Goal: Task Accomplishment & Management: Complete application form

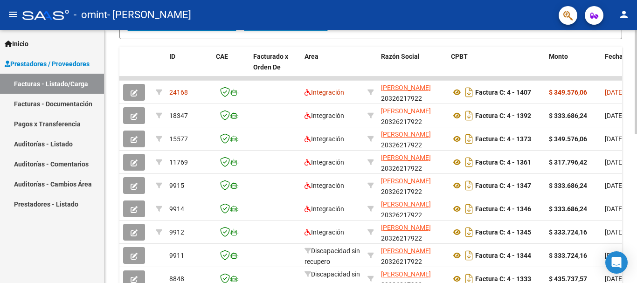
scroll to position [254, 0]
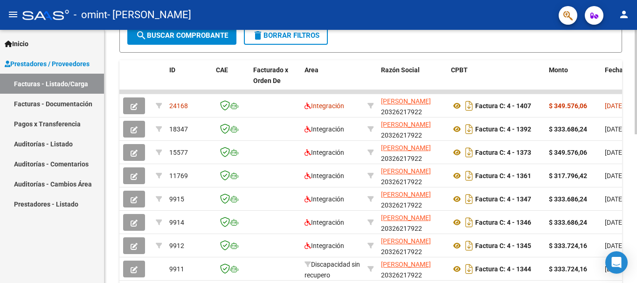
click at [627, 196] on div "Video tutorial PRESTADORES -> Listado de CPBTs Emitidos por Prestadores / Prove…" at bounding box center [371, 80] width 535 height 608
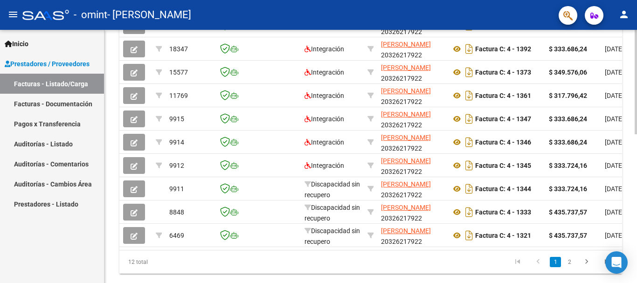
scroll to position [327, 0]
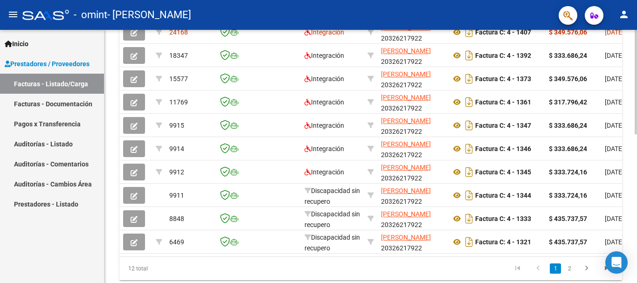
click at [635, 188] on div at bounding box center [636, 219] width 2 height 104
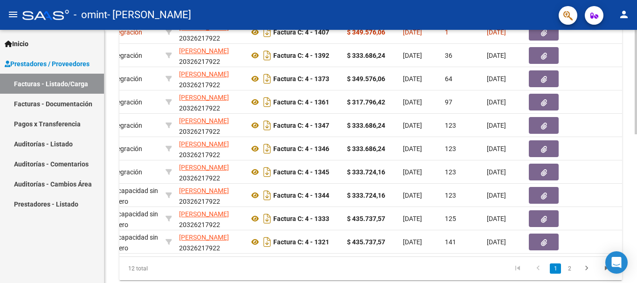
scroll to position [0, 211]
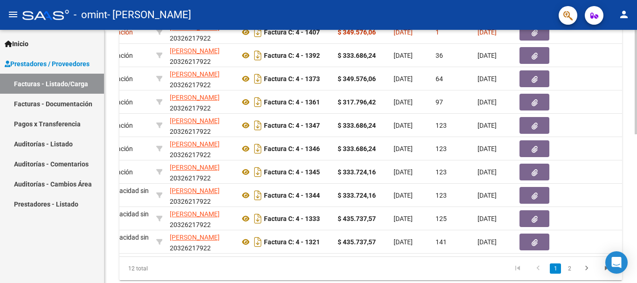
click at [633, 209] on div "Video tutorial PRESTADORES -> Listado de CPBTs Emitidos por Prestadores / Prove…" at bounding box center [370, 6] width 533 height 608
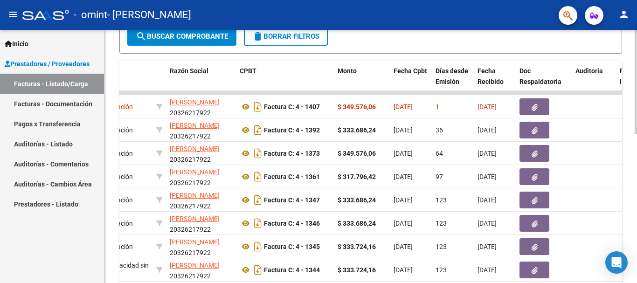
scroll to position [251, 0]
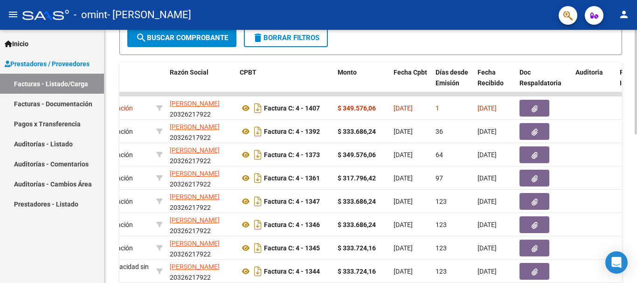
click at [637, 173] on div at bounding box center [636, 188] width 2 height 104
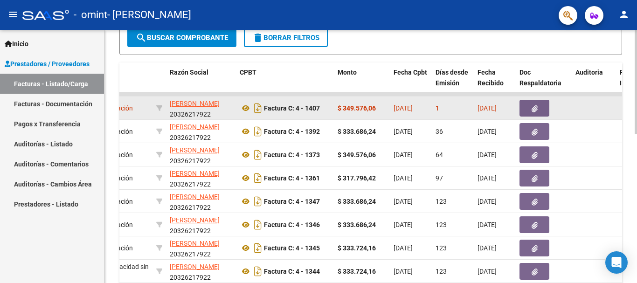
click at [531, 111] on button "button" at bounding box center [535, 108] width 30 height 17
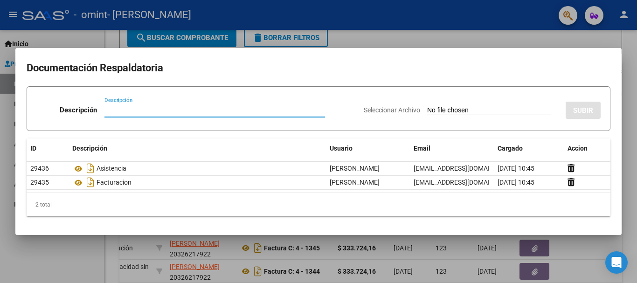
click at [467, 33] on div at bounding box center [318, 141] width 637 height 283
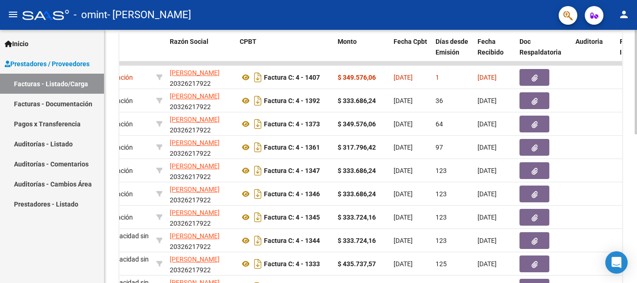
click at [637, 148] on div at bounding box center [636, 200] width 2 height 104
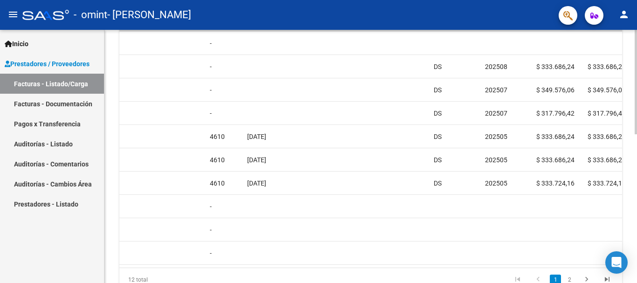
scroll to position [315, 0]
click at [637, 180] on div at bounding box center [636, 214] width 2 height 104
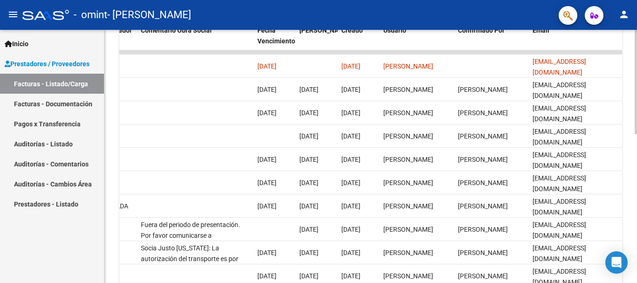
scroll to position [290, 0]
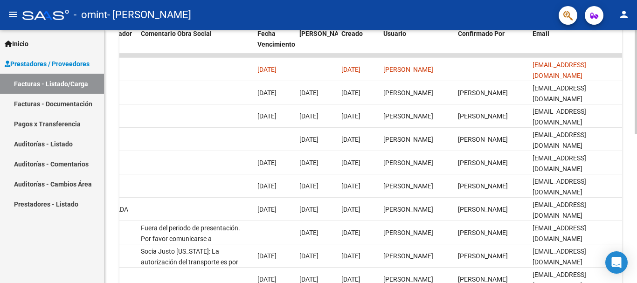
click at [637, 205] on div at bounding box center [636, 204] width 2 height 104
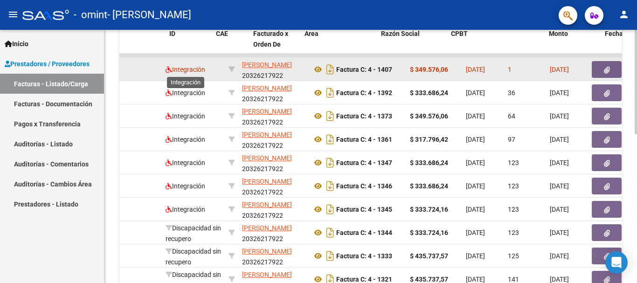
scroll to position [0, 0]
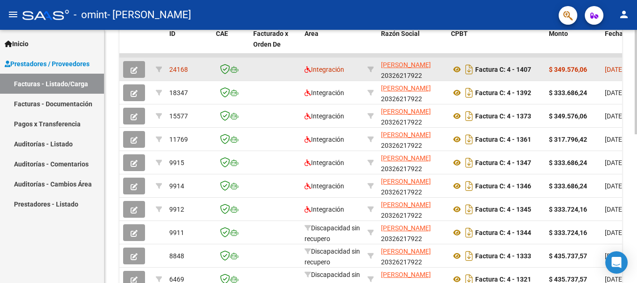
click at [134, 68] on icon "button" at bounding box center [134, 70] width 7 height 7
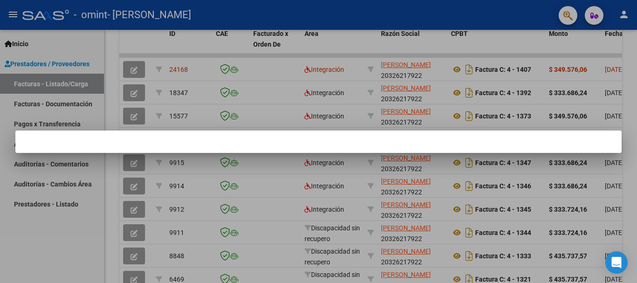
click at [110, 62] on div at bounding box center [318, 141] width 637 height 283
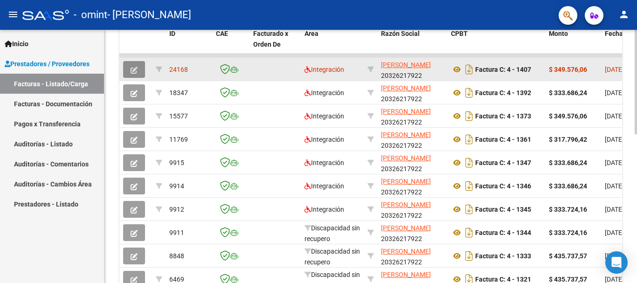
click at [136, 68] on icon "button" at bounding box center [134, 70] width 7 height 7
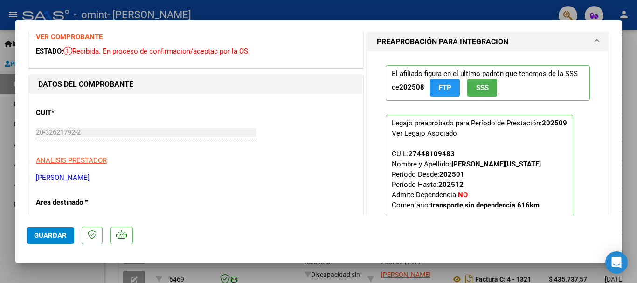
scroll to position [36, 0]
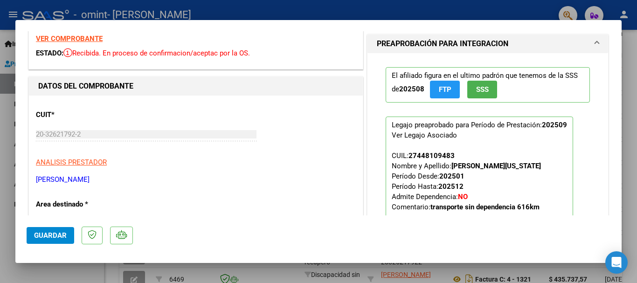
click at [476, 88] on span "SSS" at bounding box center [482, 90] width 13 height 8
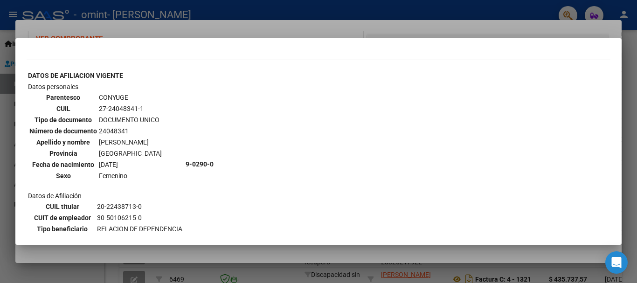
scroll to position [315, 0]
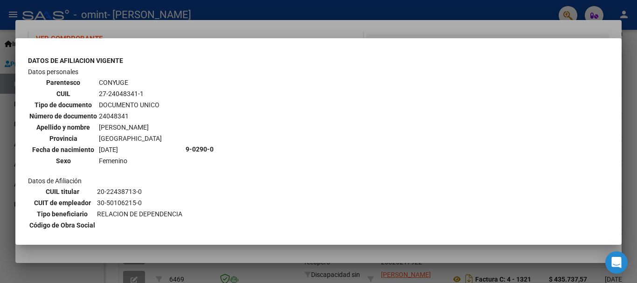
click at [423, 21] on div at bounding box center [318, 141] width 637 height 283
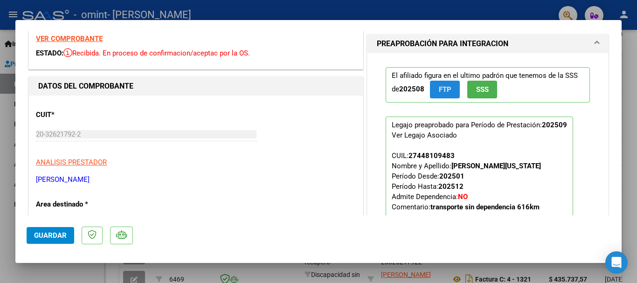
click at [439, 90] on span "FTP" at bounding box center [445, 90] width 13 height 8
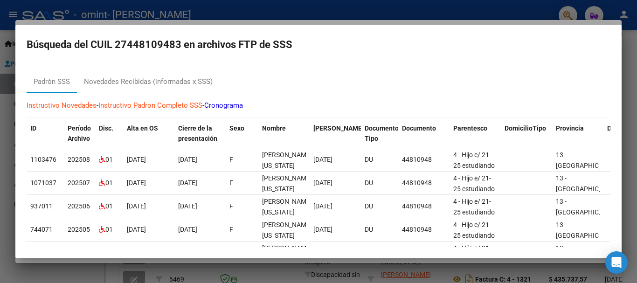
click at [393, 14] on div at bounding box center [318, 141] width 637 height 283
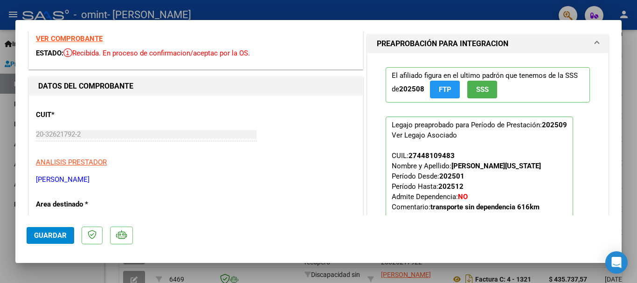
click at [444, 5] on div at bounding box center [318, 141] width 637 height 283
type input "$ 0,00"
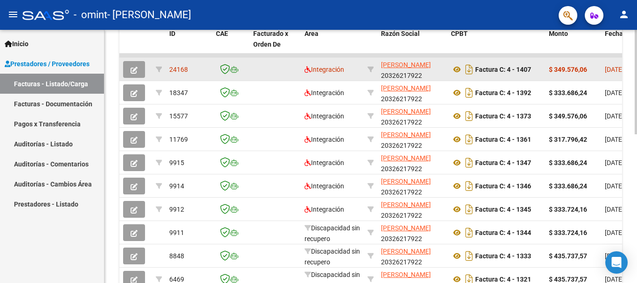
click at [138, 71] on button "button" at bounding box center [134, 69] width 22 height 17
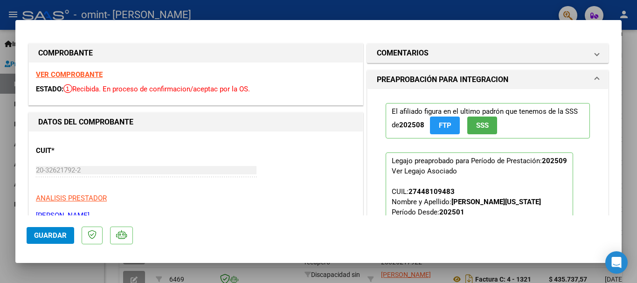
click at [595, 82] on span at bounding box center [597, 79] width 4 height 11
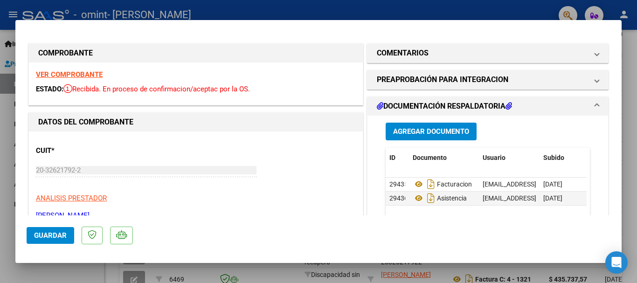
click at [468, 3] on div at bounding box center [318, 141] width 637 height 283
type input "$ 0,00"
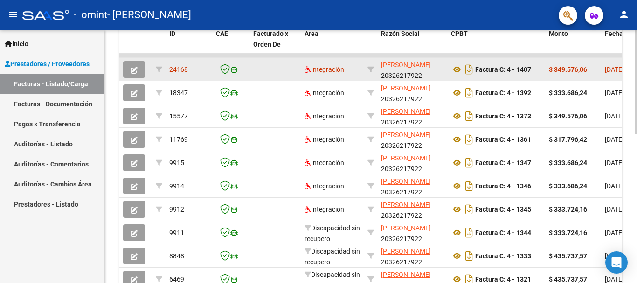
click at [263, 68] on datatable-body-cell at bounding box center [275, 69] width 51 height 23
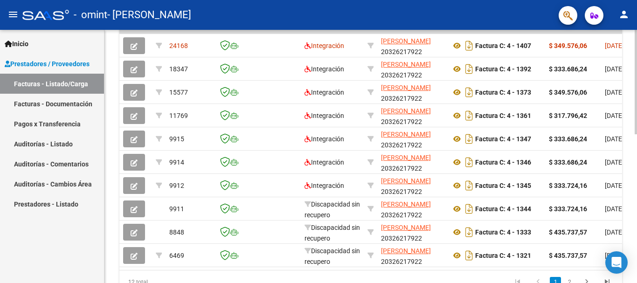
scroll to position [316, 0]
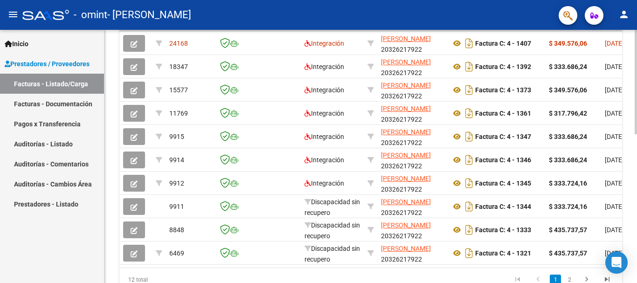
click at [632, 192] on div "Video tutorial PRESTADORES -> Listado de CPBTs Emitidos por Prestadores / Prove…" at bounding box center [371, 18] width 535 height 608
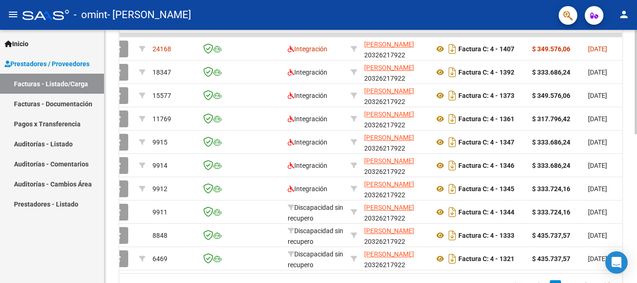
scroll to position [304, 0]
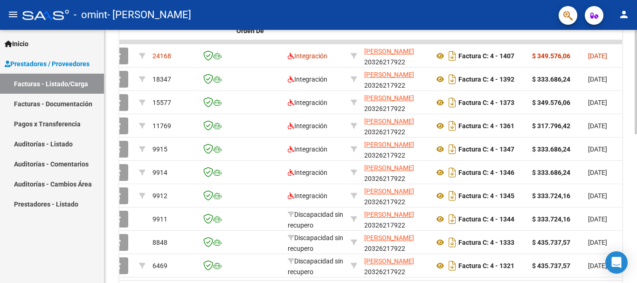
click at [637, 166] on div at bounding box center [636, 210] width 2 height 104
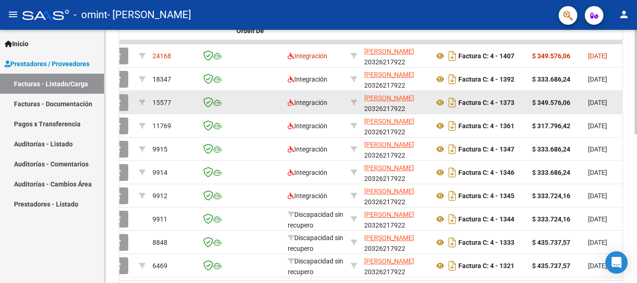
click at [579, 105] on div "$ 349.576,06" at bounding box center [556, 102] width 49 height 11
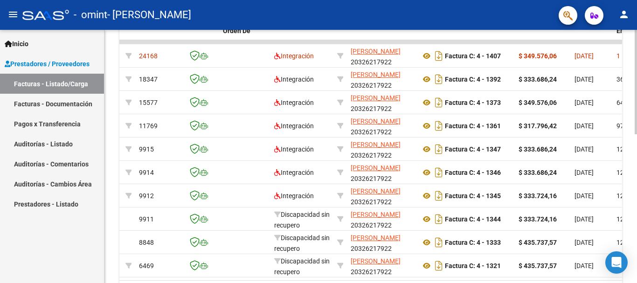
scroll to position [0, 0]
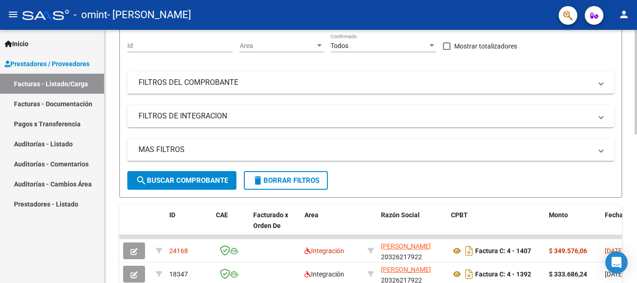
click at [637, 112] on div at bounding box center [636, 128] width 2 height 104
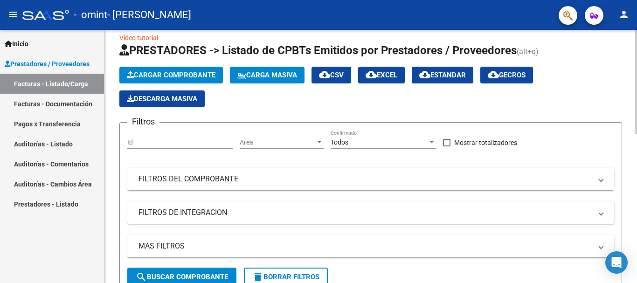
scroll to position [9, 0]
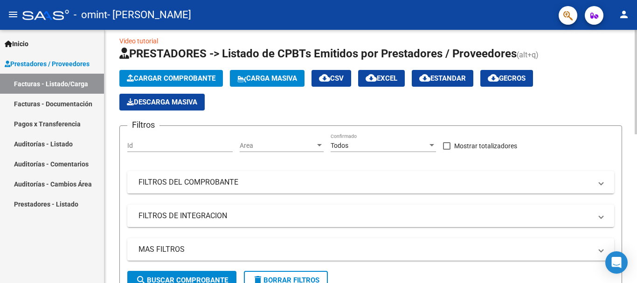
click at [636, 85] on div at bounding box center [636, 86] width 2 height 104
click at [212, 81] on span "Cargar Comprobante" at bounding box center [171, 78] width 89 height 8
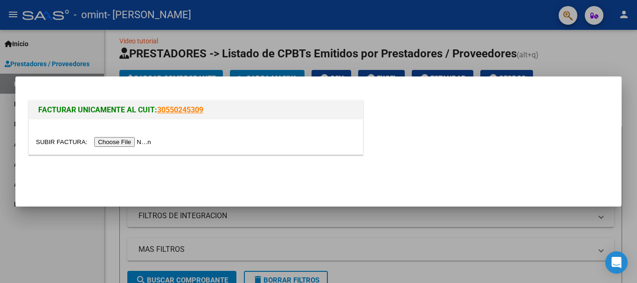
click at [117, 139] on input "file" at bounding box center [95, 142] width 118 height 10
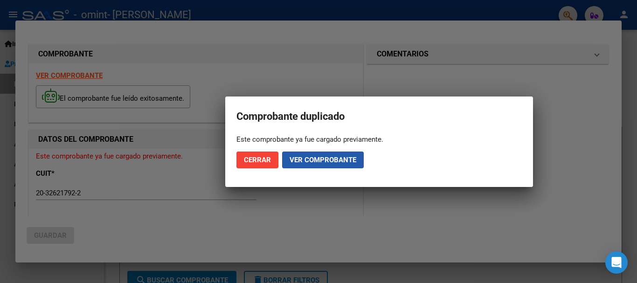
click at [313, 161] on span "Ver comprobante" at bounding box center [323, 160] width 67 height 8
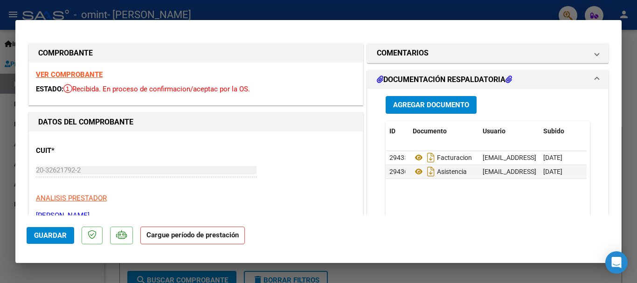
click at [595, 78] on span at bounding box center [597, 79] width 4 height 11
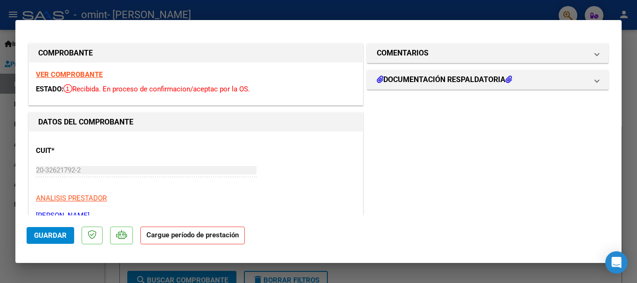
scroll to position [109, 0]
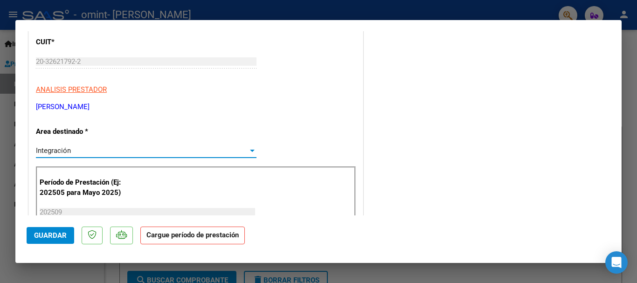
click at [248, 152] on div at bounding box center [252, 150] width 8 height 7
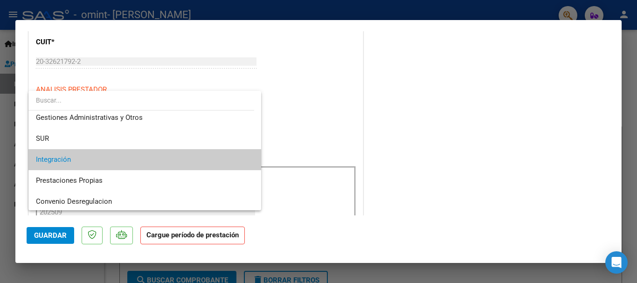
scroll to position [24, 0]
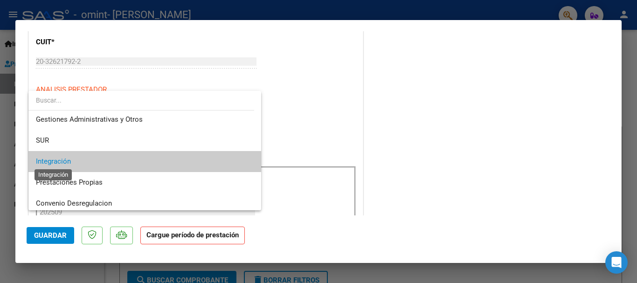
click at [55, 165] on span "Integración" at bounding box center [53, 161] width 35 height 8
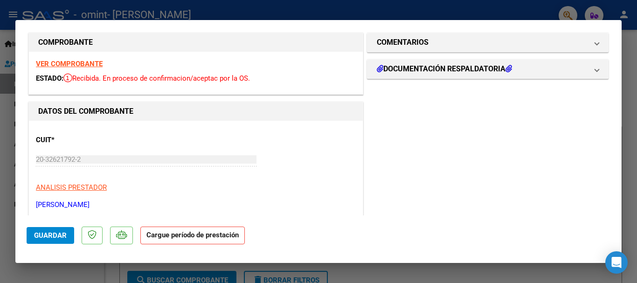
scroll to position [0, 0]
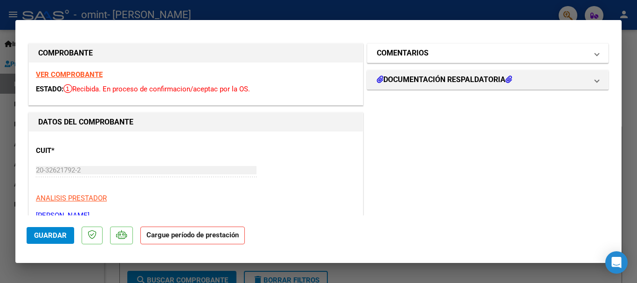
click at [593, 55] on mat-expansion-panel-header "COMENTARIOS" at bounding box center [488, 53] width 241 height 19
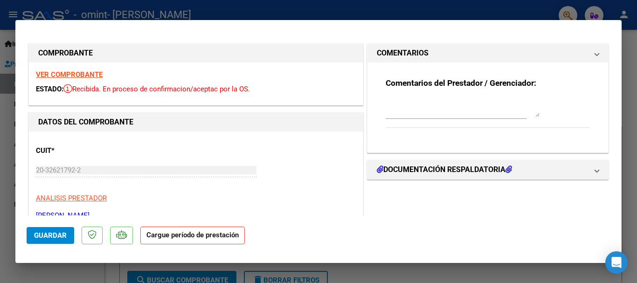
click at [592, 53] on mat-expansion-panel-header "COMENTARIOS" at bounding box center [488, 53] width 241 height 19
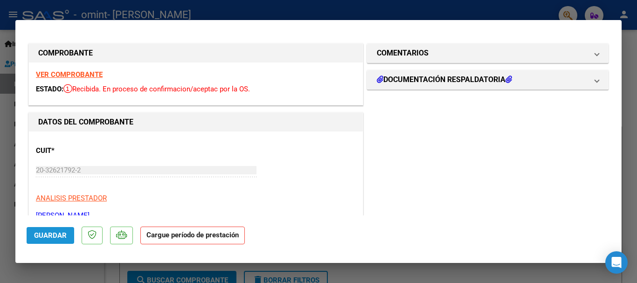
click at [60, 236] on span "Guardar" at bounding box center [50, 235] width 33 height 8
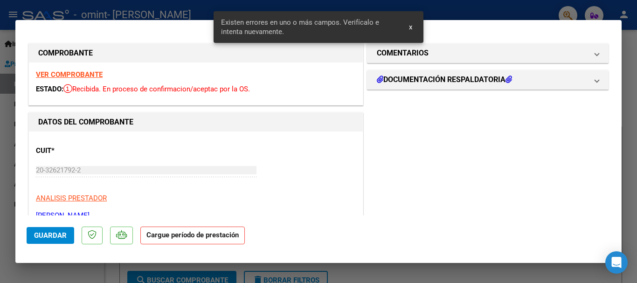
scroll to position [188, 0]
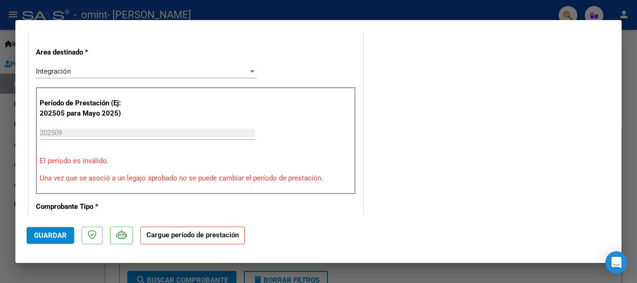
click at [74, 134] on input "202509" at bounding box center [147, 133] width 215 height 8
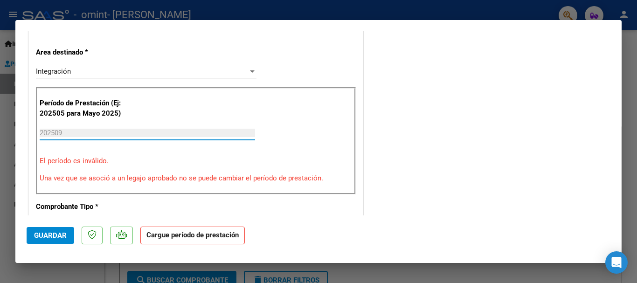
click at [60, 236] on span "Guardar" at bounding box center [50, 235] width 33 height 8
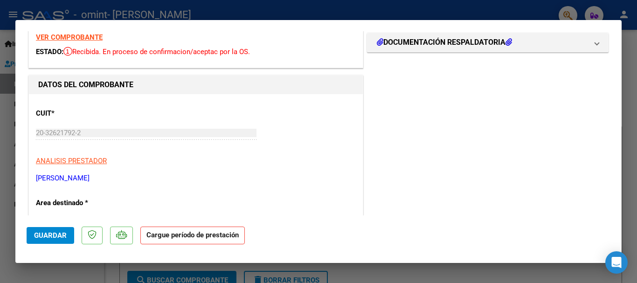
scroll to position [0, 0]
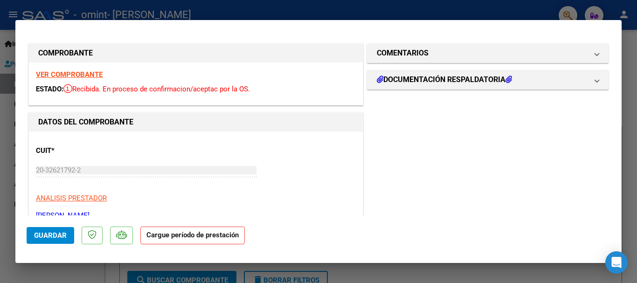
click at [637, 113] on div at bounding box center [318, 141] width 637 height 283
type input "$ 0,00"
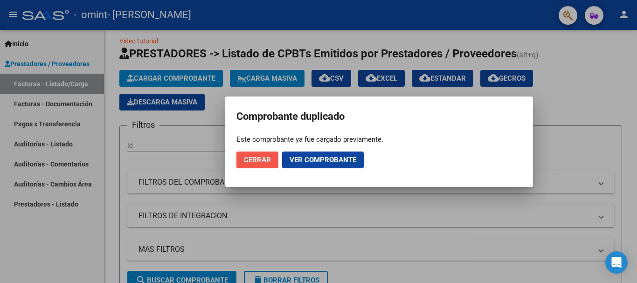
click at [264, 163] on span "Cerrar" at bounding box center [257, 160] width 27 height 8
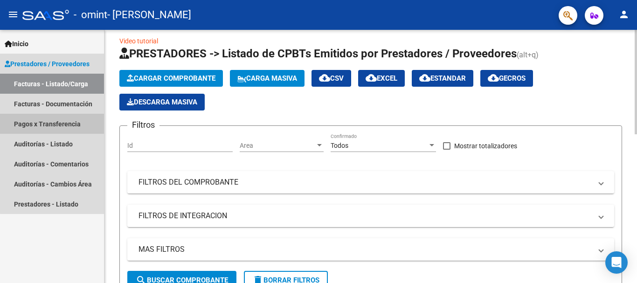
drag, startPoint x: 54, startPoint y: 120, endPoint x: 119, endPoint y: 129, distance: 65.9
click at [53, 120] on link "Pagos x Transferencia" at bounding box center [52, 124] width 104 height 20
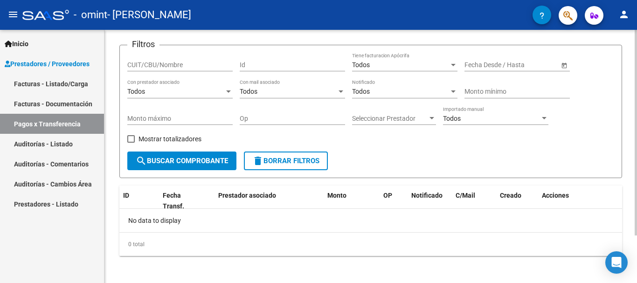
scroll to position [59, 0]
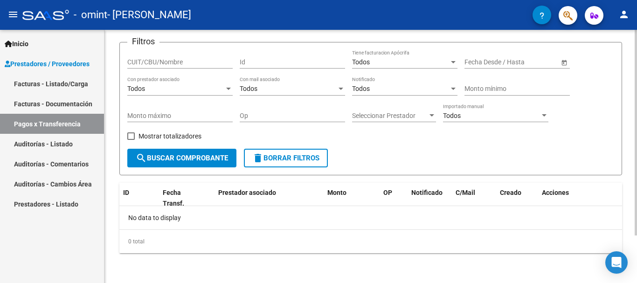
click at [637, 156] on div at bounding box center [636, 180] width 2 height 206
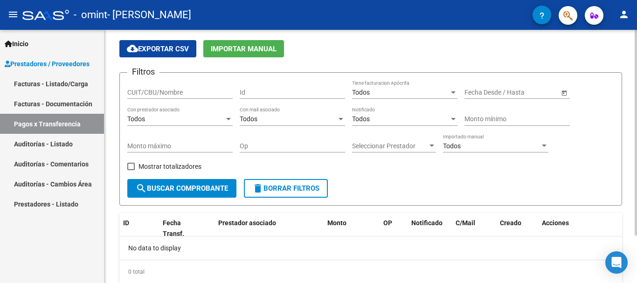
scroll to position [24, 0]
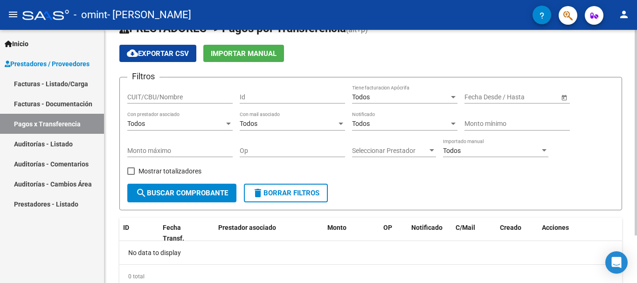
click at [637, 108] on div at bounding box center [636, 152] width 2 height 206
click at [177, 195] on span "search Buscar Comprobante" at bounding box center [182, 193] width 92 height 8
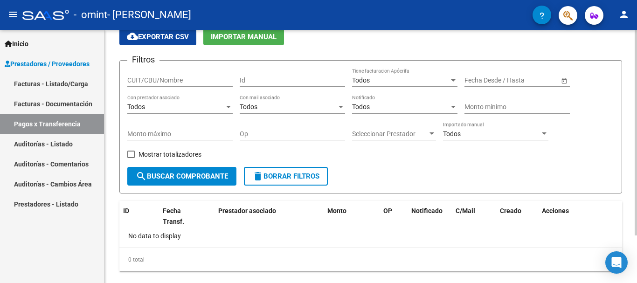
scroll to position [59, 0]
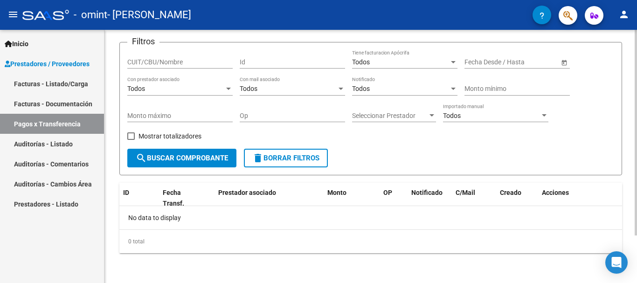
click at [637, 193] on div at bounding box center [636, 180] width 2 height 206
click at [132, 136] on span at bounding box center [130, 135] width 7 height 7
click at [131, 140] on input "Mostrar totalizadores" at bounding box center [131, 140] width 0 height 0
checkbox input "true"
click at [171, 158] on span "search Buscar Comprobante" at bounding box center [182, 158] width 92 height 8
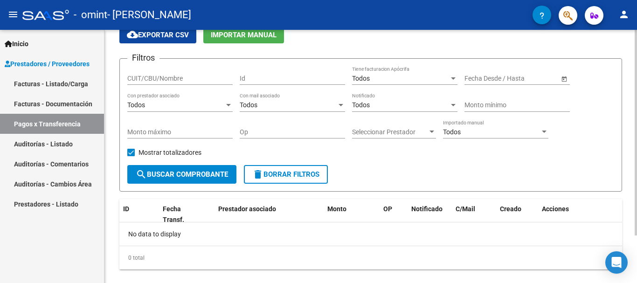
scroll to position [44, 0]
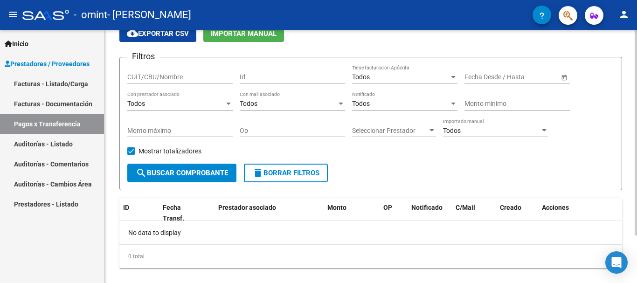
click at [636, 107] on div at bounding box center [636, 168] width 2 height 206
click at [49, 98] on link "Facturas - Documentación" at bounding box center [52, 104] width 104 height 20
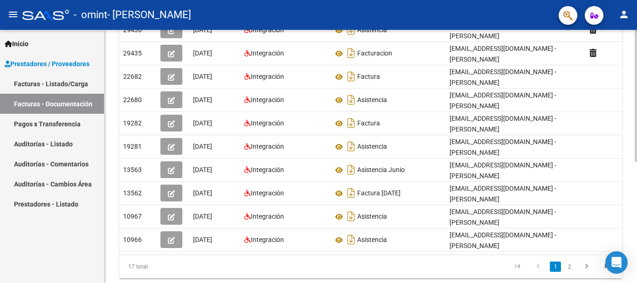
scroll to position [196, 0]
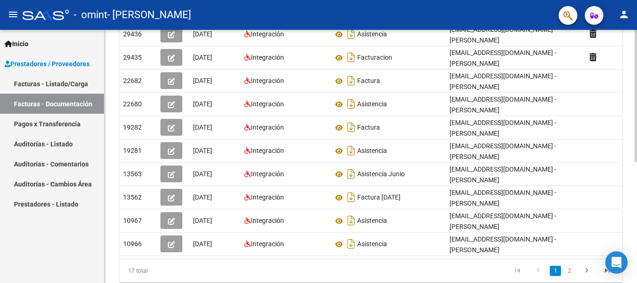
click at [636, 221] on div at bounding box center [636, 201] width 2 height 132
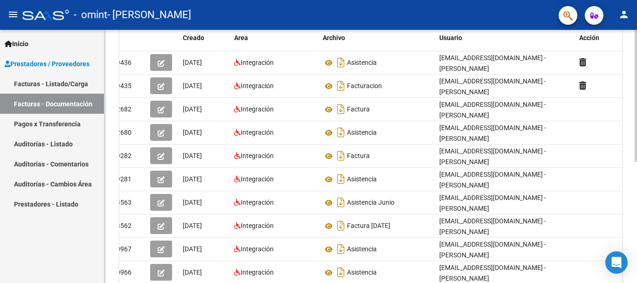
scroll to position [152, 0]
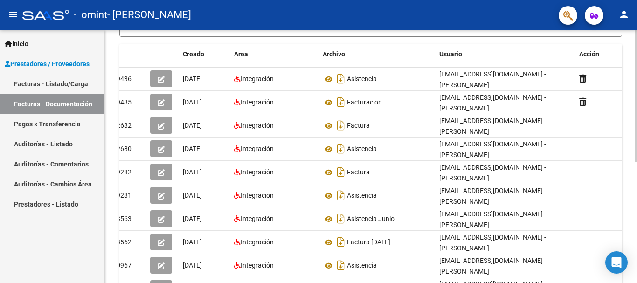
click at [637, 133] on div at bounding box center [636, 177] width 2 height 132
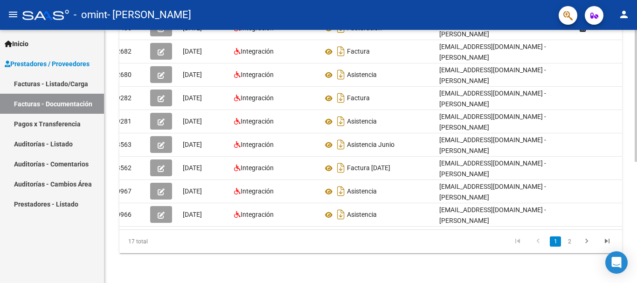
scroll to position [231, 0]
click at [637, 177] on div at bounding box center [636, 217] width 2 height 132
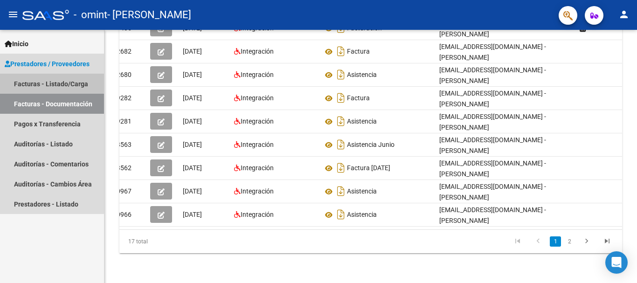
click at [43, 82] on link "Facturas - Listado/Carga" at bounding box center [52, 84] width 104 height 20
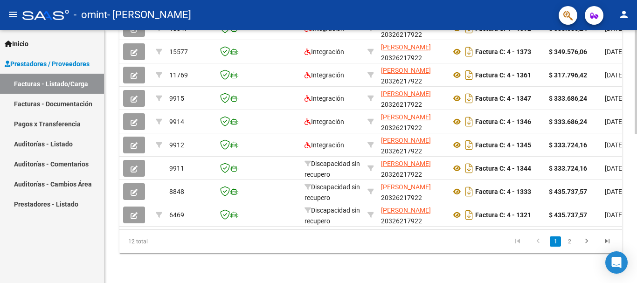
scroll to position [362, 0]
click at [637, 183] on div at bounding box center [636, 231] width 2 height 104
click at [47, 126] on link "Pagos x Transferencia" at bounding box center [52, 124] width 104 height 20
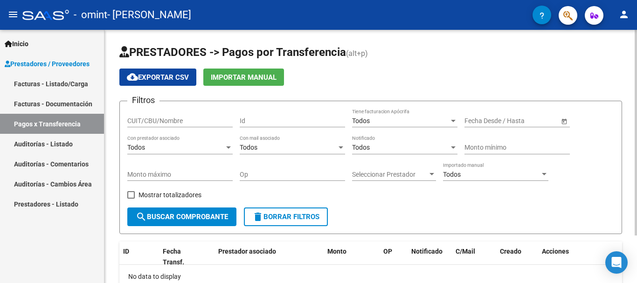
click at [561, 119] on span "Open calendar" at bounding box center [564, 121] width 22 height 22
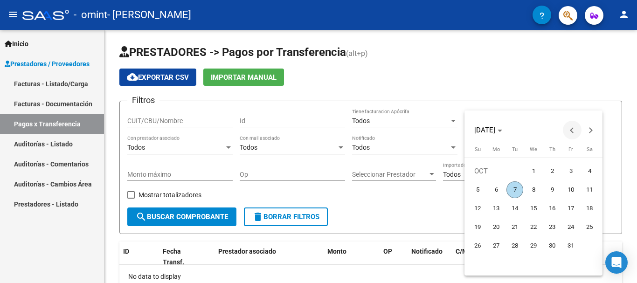
click at [569, 129] on span "Previous month" at bounding box center [572, 130] width 19 height 19
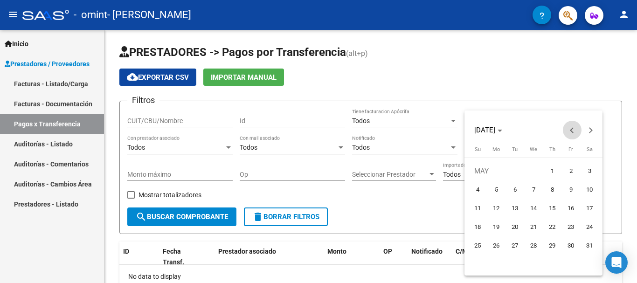
click at [569, 129] on span "Previous month" at bounding box center [572, 130] width 19 height 19
click at [568, 128] on span "Previous month" at bounding box center [572, 130] width 19 height 19
click at [567, 128] on span "Previous month" at bounding box center [572, 130] width 19 height 19
click at [593, 175] on span "1" at bounding box center [589, 171] width 17 height 17
type input "[DATE]"
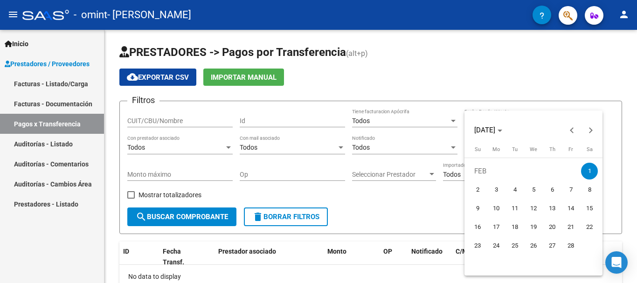
click at [593, 172] on span "1" at bounding box center [589, 171] width 17 height 17
type input "[DATE]"
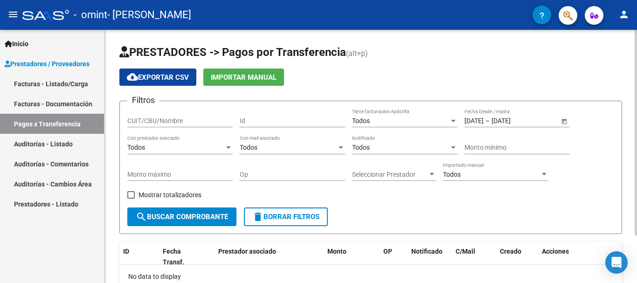
click at [564, 124] on span "Open calendar" at bounding box center [564, 121] width 22 height 22
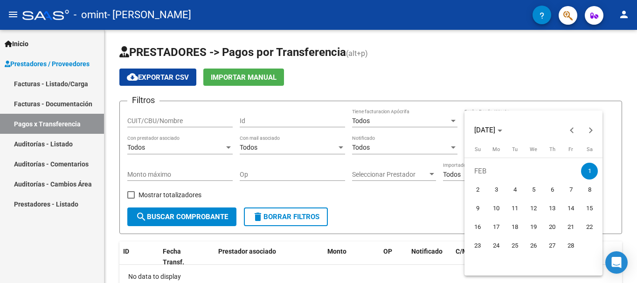
click at [587, 170] on span "1" at bounding box center [589, 171] width 17 height 17
click at [589, 129] on button "Next month" at bounding box center [591, 130] width 19 height 19
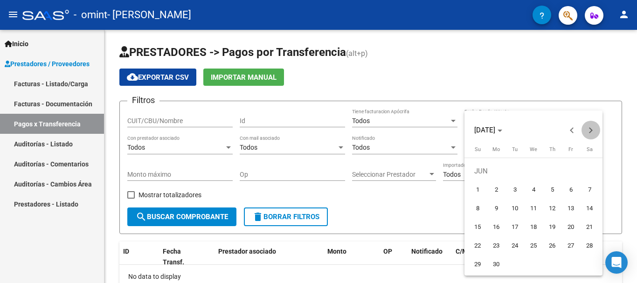
click at [589, 129] on button "Next month" at bounding box center [591, 130] width 19 height 19
click at [594, 131] on span "Next month" at bounding box center [591, 130] width 19 height 19
click at [594, 132] on span "Next month" at bounding box center [591, 130] width 19 height 19
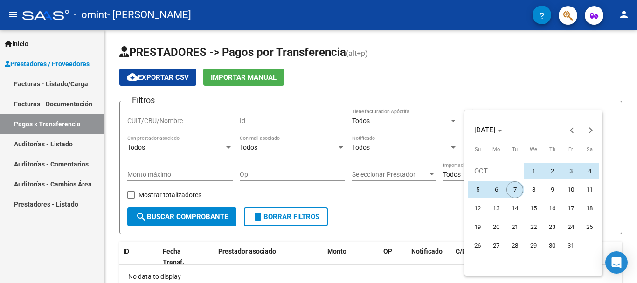
click at [520, 188] on span "7" at bounding box center [515, 189] width 17 height 17
type input "[DATE]"
click at [613, 176] on div at bounding box center [318, 141] width 637 height 283
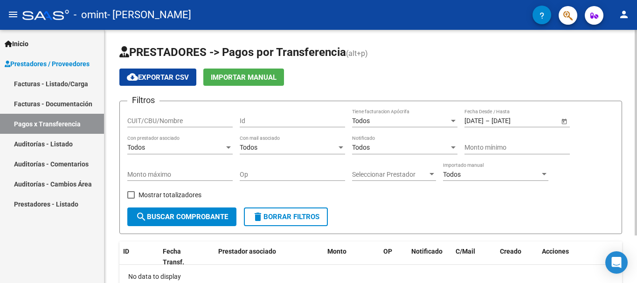
click at [199, 221] on span "search Buscar Comprobante" at bounding box center [182, 217] width 92 height 8
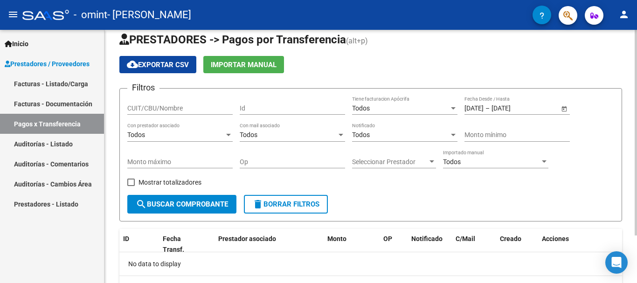
click at [637, 113] on div at bounding box center [636, 143] width 2 height 206
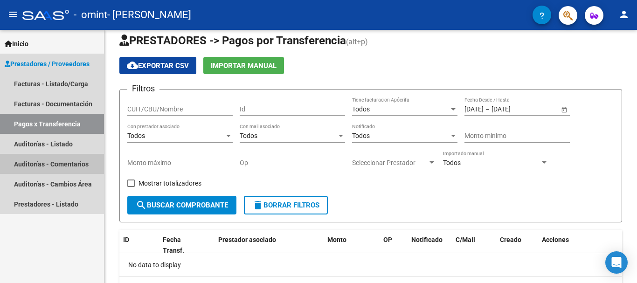
click at [45, 161] on link "Auditorías - Comentarios" at bounding box center [52, 164] width 104 height 20
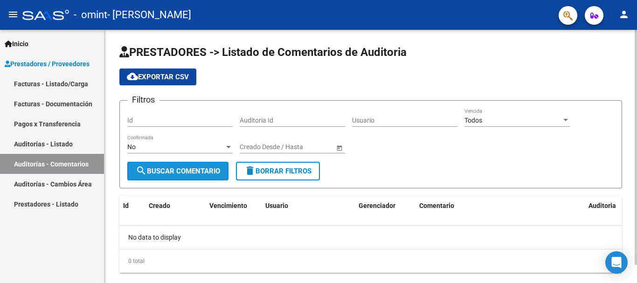
click at [188, 170] on span "search Buscar Comentario" at bounding box center [178, 171] width 84 height 8
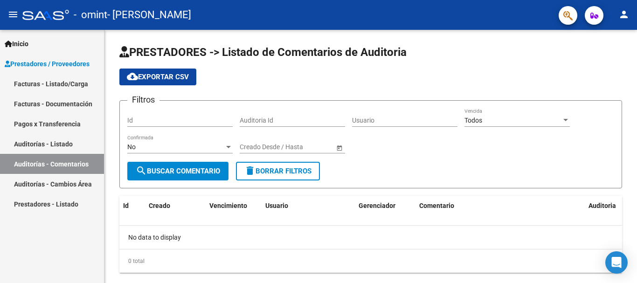
click at [48, 142] on link "Auditorías - Listado" at bounding box center [52, 144] width 104 height 20
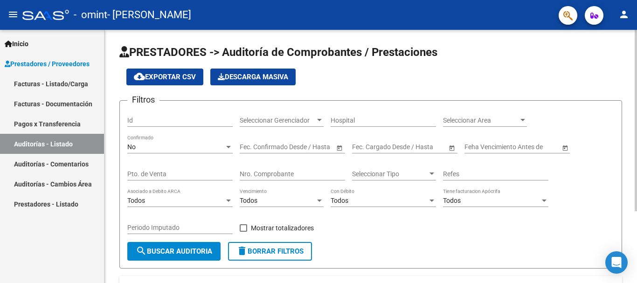
click at [180, 242] on div "Periodo Imputado" at bounding box center [179, 228] width 105 height 27
click at [182, 250] on span "search Buscar Auditoria" at bounding box center [174, 251] width 76 height 8
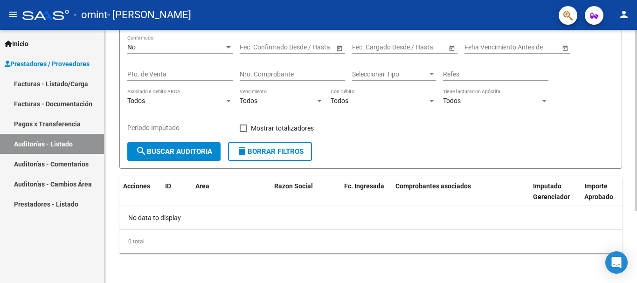
click at [637, 252] on div at bounding box center [636, 192] width 2 height 181
